Goal: Task Accomplishment & Management: Complete application form

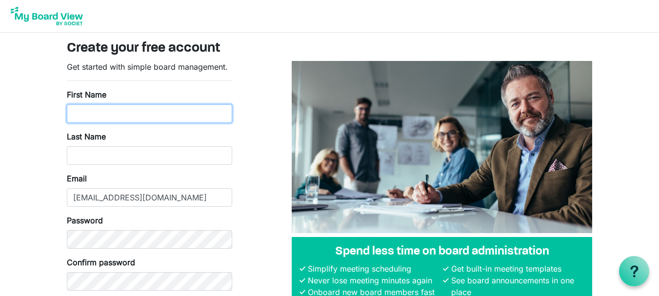
click at [191, 106] on input "First Name" at bounding box center [149, 113] width 165 height 19
type input "Paul"
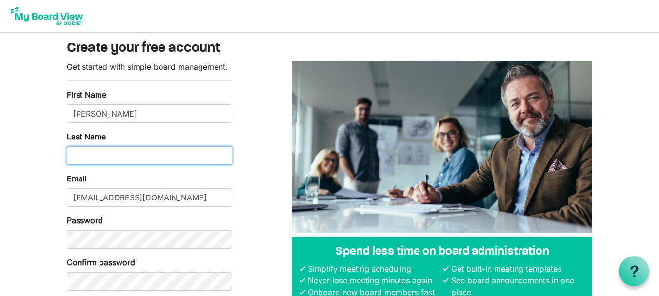
click at [79, 155] on input "Last Name" at bounding box center [149, 155] width 165 height 19
type input "Biddington"
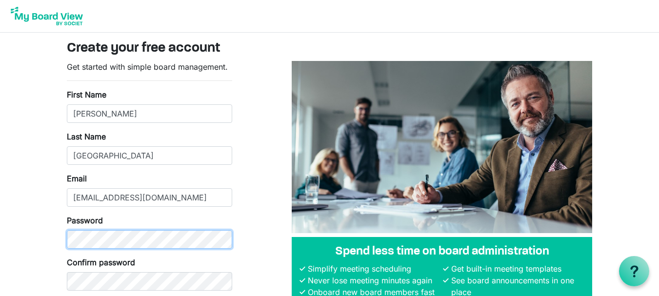
scroll to position [66, 0]
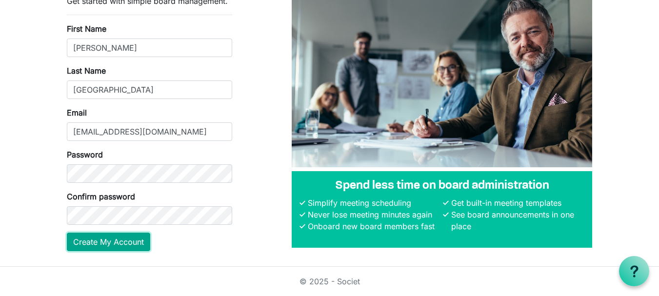
click at [93, 241] on button "Create My Account" at bounding box center [108, 242] width 83 height 19
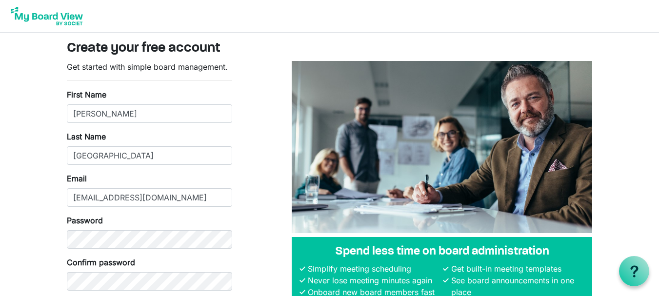
scroll to position [66, 0]
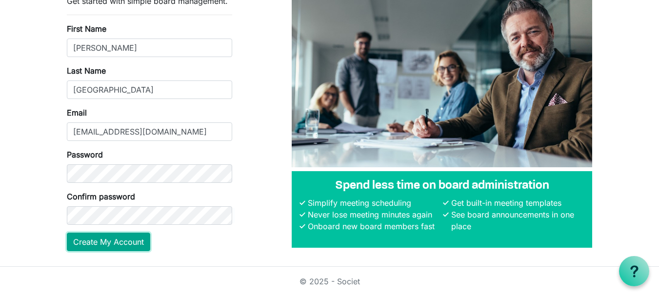
click at [96, 241] on button "Create My Account" at bounding box center [108, 242] width 83 height 19
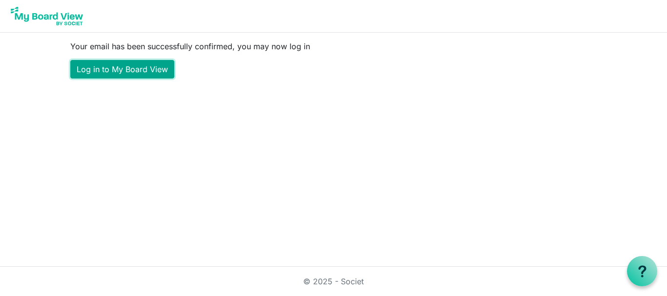
click at [117, 65] on link "Log in to My Board View" at bounding box center [122, 69] width 104 height 19
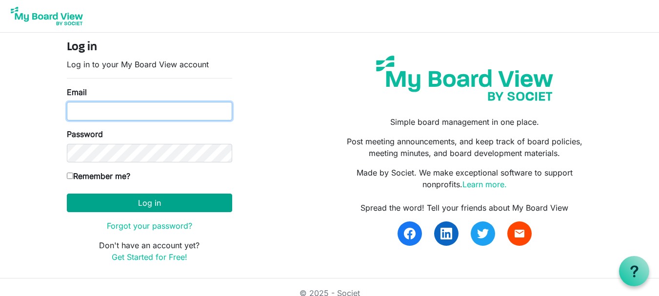
type input "paulbiddington@xtra.co.nz"
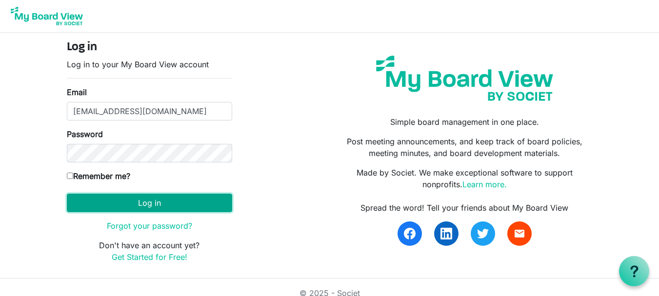
click at [145, 204] on button "Log in" at bounding box center [149, 203] width 165 height 19
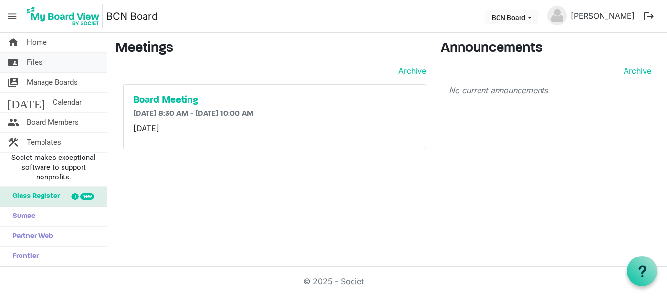
click at [36, 60] on span "Files" at bounding box center [35, 63] width 16 height 20
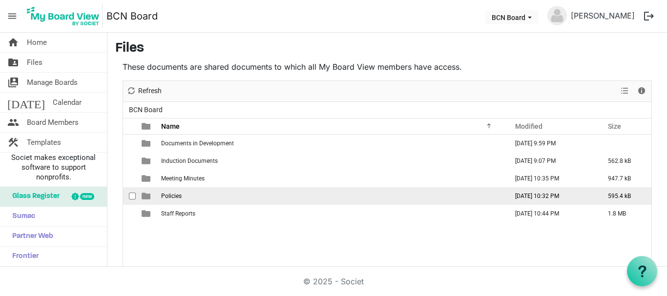
click at [168, 195] on span "Policies" at bounding box center [171, 196] width 20 height 7
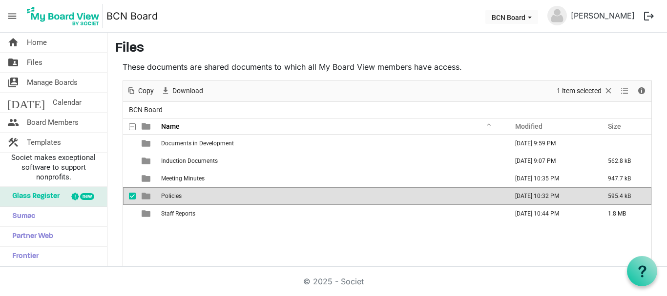
click at [168, 194] on span "Policies" at bounding box center [171, 196] width 20 height 7
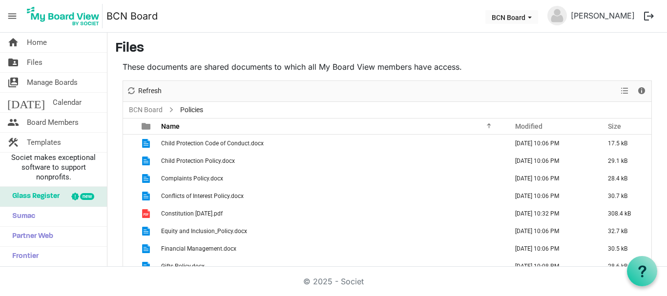
scroll to position [41, 0]
